Goal: Find specific page/section: Find specific page/section

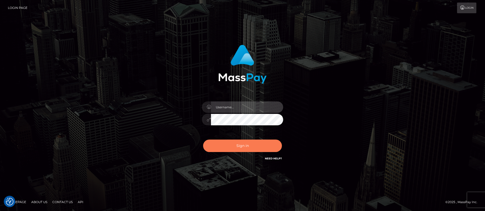
type input "balsaberisic"
click at [219, 146] on button "Sign in" at bounding box center [242, 145] width 79 height 12
type input "balsaberisic"
click at [220, 142] on button "Sign in" at bounding box center [242, 145] width 79 height 12
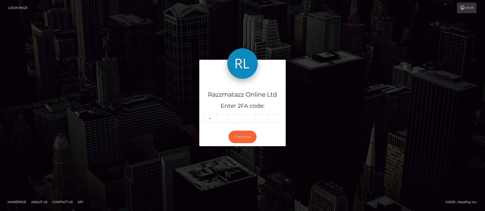
type input "1"
type input "8"
type input "0"
type input "9"
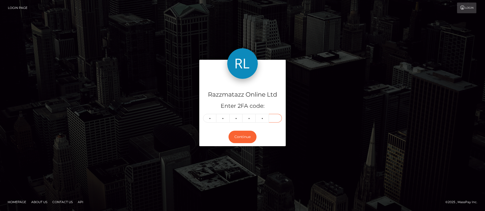
type input "9"
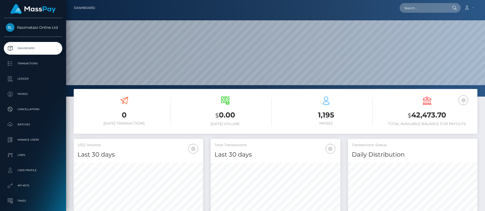
scroll to position [90, 130]
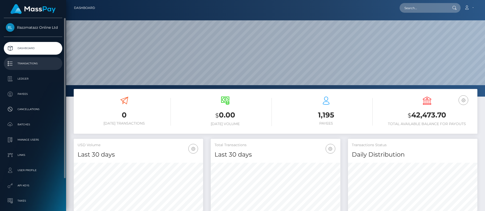
click at [50, 67] on p "Transactions" at bounding box center [33, 64] width 54 height 8
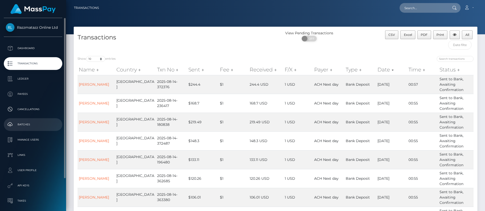
click at [28, 120] on link "Batches" at bounding box center [33, 124] width 58 height 13
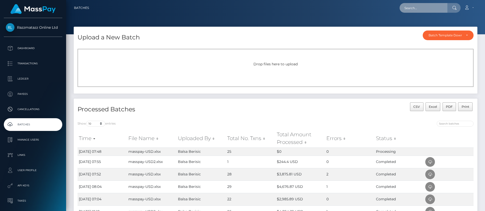
click at [414, 9] on input "text" at bounding box center [423, 8] width 48 height 10
paste input "[PERSON_NAME]"
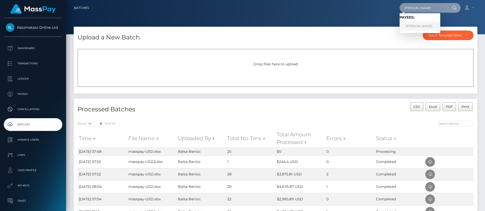
type input "[PERSON_NAME]"
click at [425, 26] on link "[PERSON_NAME]" at bounding box center [419, 26] width 41 height 9
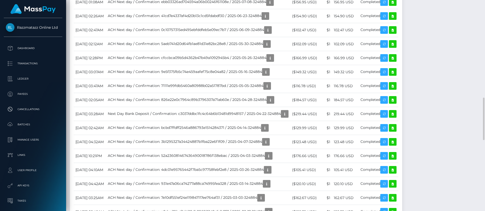
scroll to position [61, 130]
drag, startPoint x: 417, startPoint y: 163, endPoint x: 416, endPoint y: 174, distance: 11.7
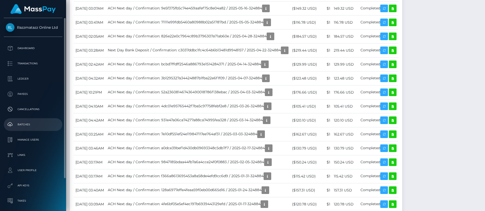
click at [37, 129] on link "Batches" at bounding box center [33, 124] width 58 height 13
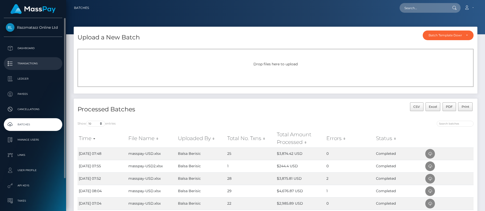
click at [42, 59] on link "Transactions" at bounding box center [33, 63] width 58 height 13
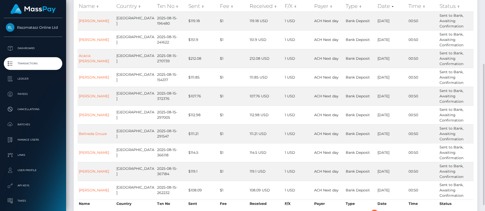
scroll to position [76, 0]
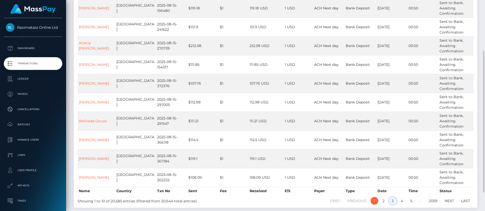
click at [393, 200] on link "3" at bounding box center [393, 201] width 8 height 8
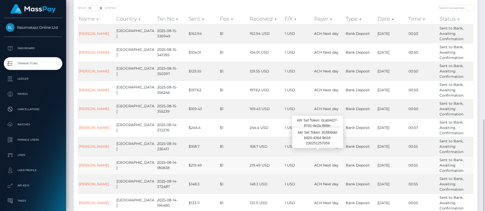
scroll to position [103, 0]
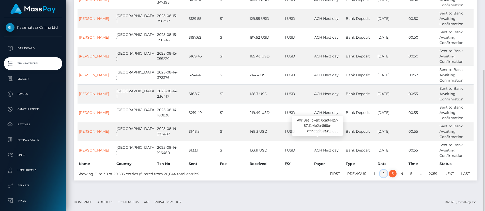
click at [382, 175] on link "2" at bounding box center [383, 174] width 8 height 8
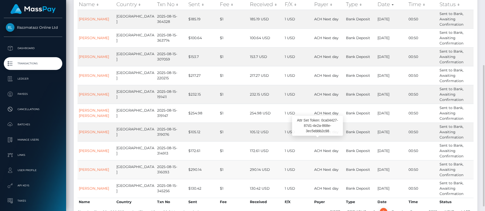
scroll to position [91, 0]
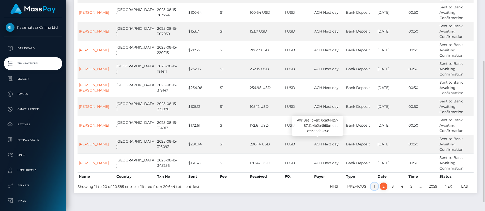
click at [371, 185] on link "1" at bounding box center [374, 186] width 8 height 8
